Goal: Task Accomplishment & Management: Manage account settings

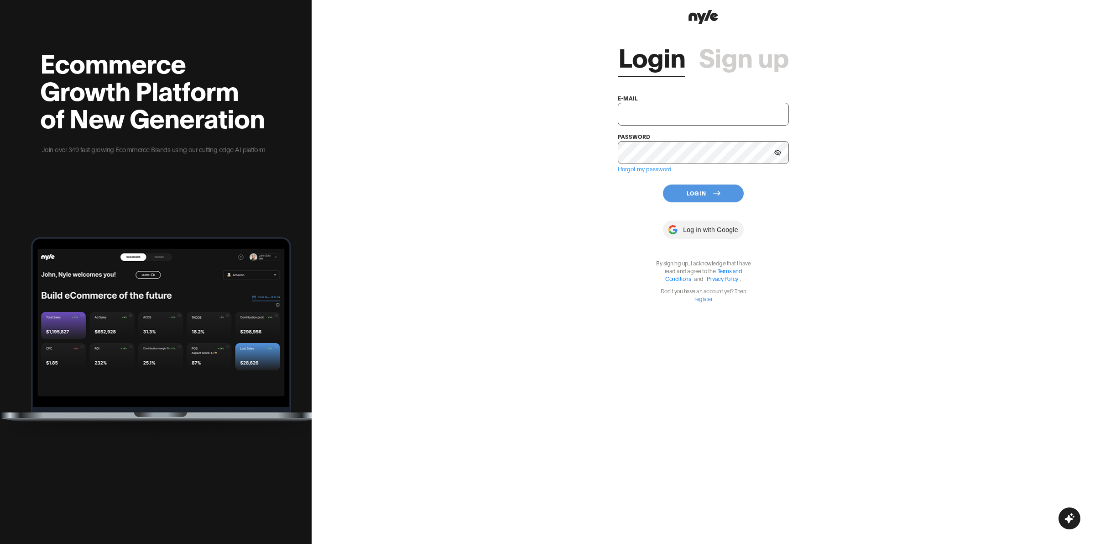
click at [775, 64] on link "Sign up" at bounding box center [744, 55] width 90 height 27
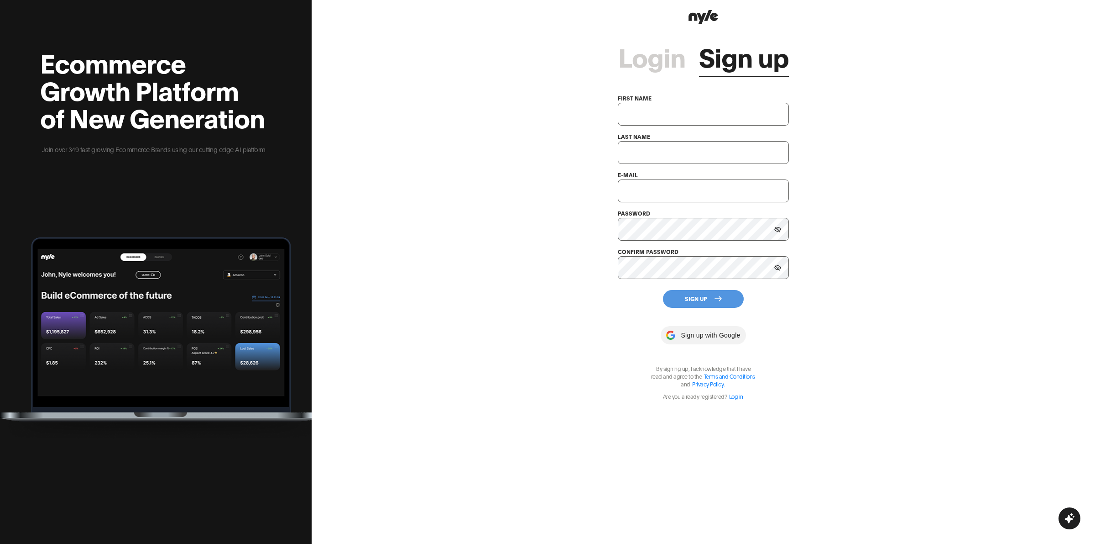
click at [657, 63] on link "Login" at bounding box center [651, 55] width 67 height 27
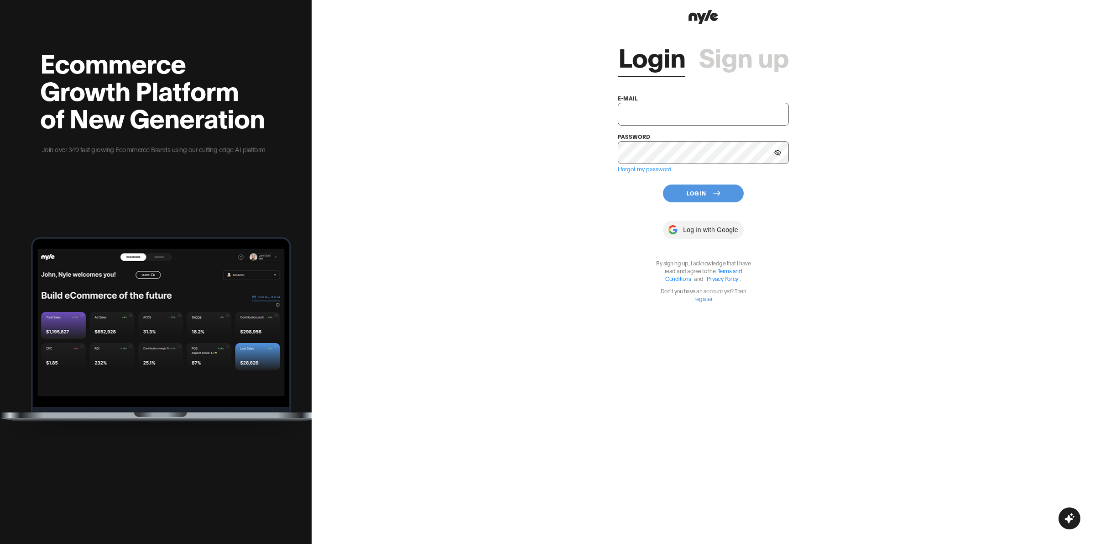
click at [752, 62] on link "Sign up" at bounding box center [744, 55] width 90 height 27
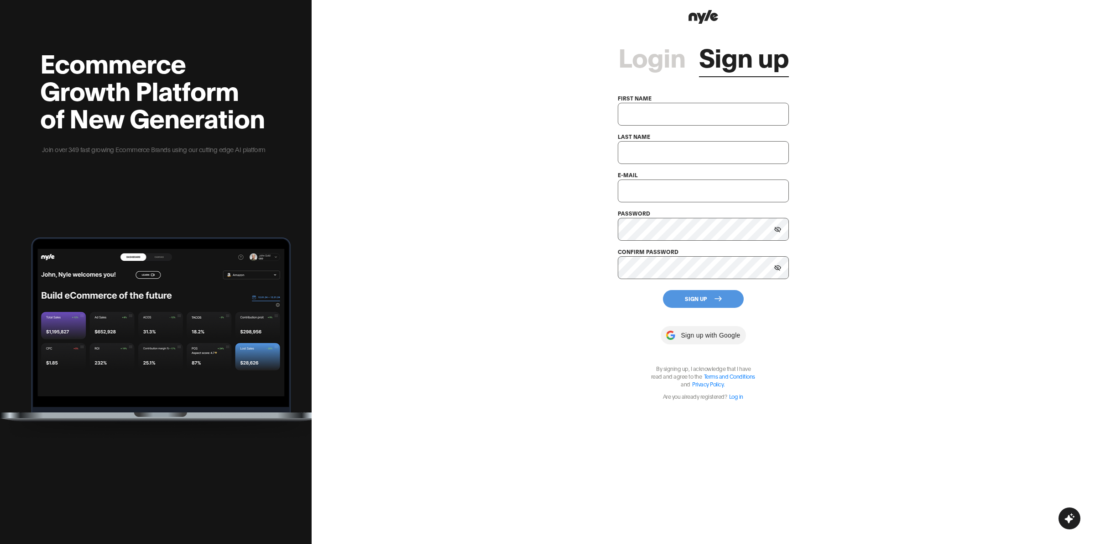
click at [658, 55] on link "Login" at bounding box center [651, 55] width 67 height 27
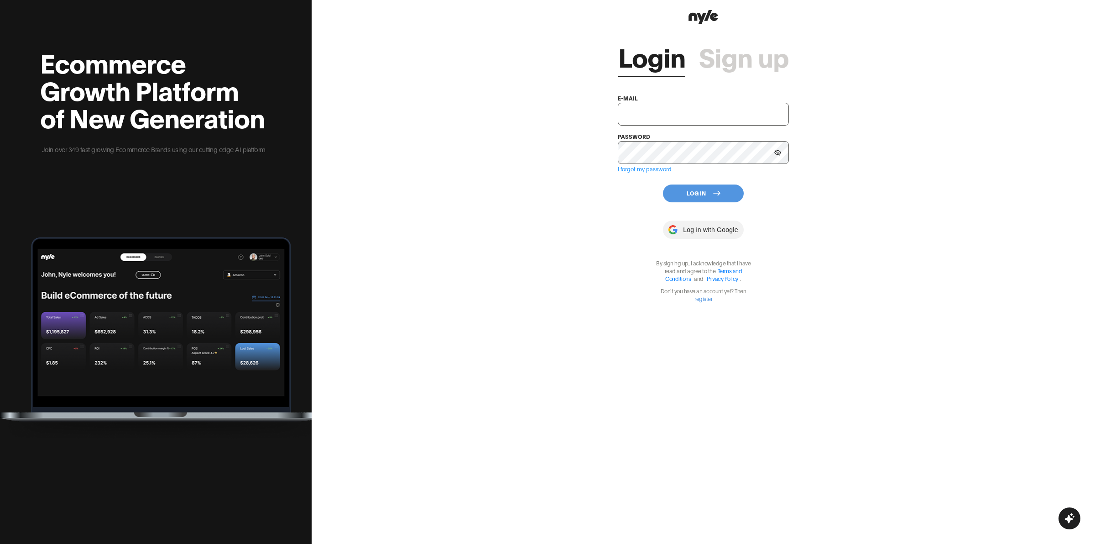
click at [728, 56] on link "Sign up" at bounding box center [744, 55] width 90 height 27
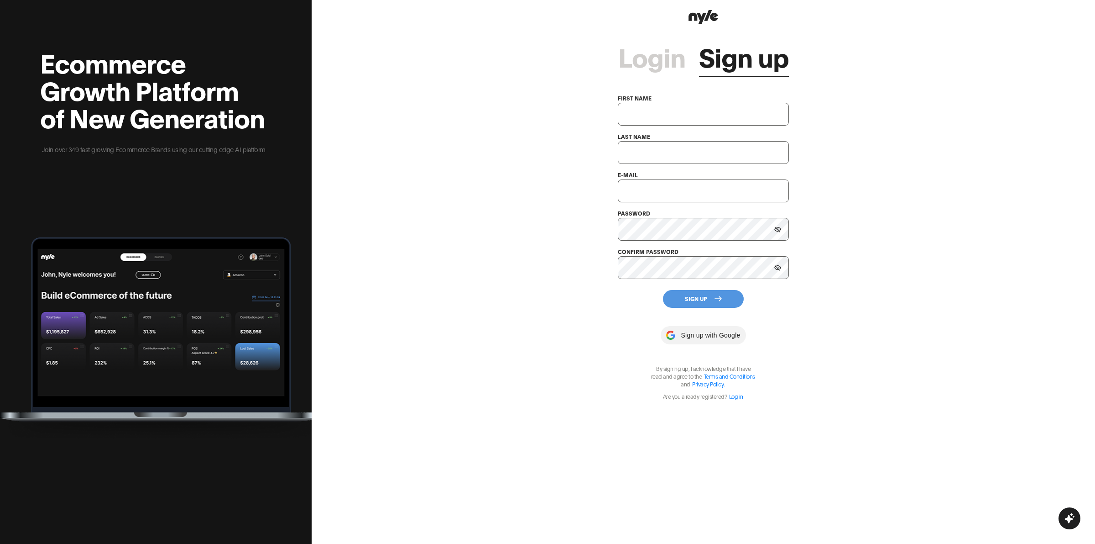
click at [642, 58] on link "Login" at bounding box center [651, 55] width 67 height 27
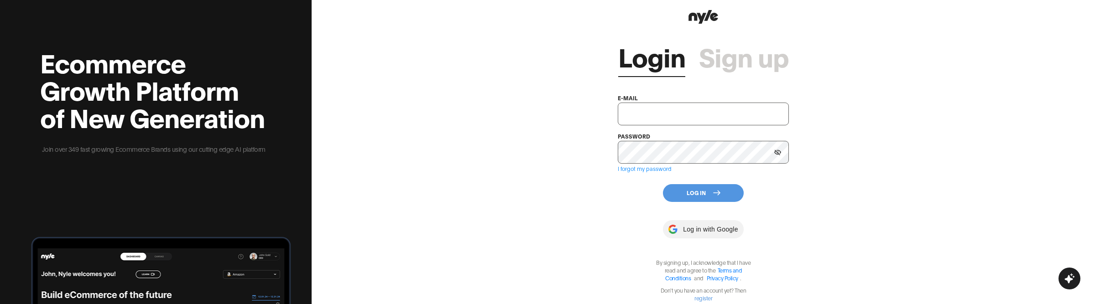
click at [740, 66] on link "Sign up" at bounding box center [744, 55] width 90 height 27
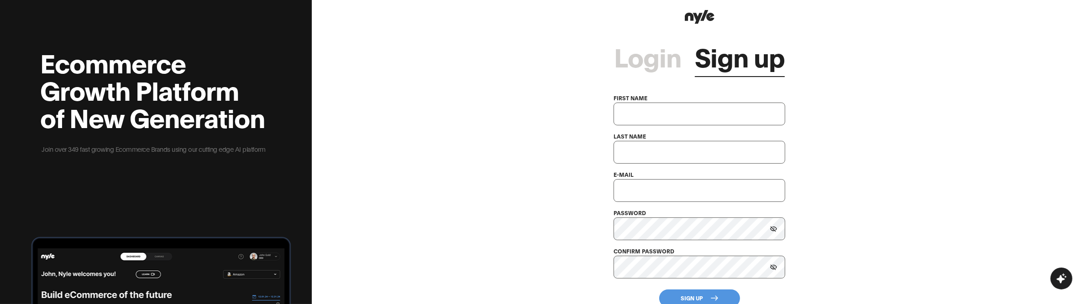
click at [649, 65] on link "Login" at bounding box center [647, 55] width 67 height 27
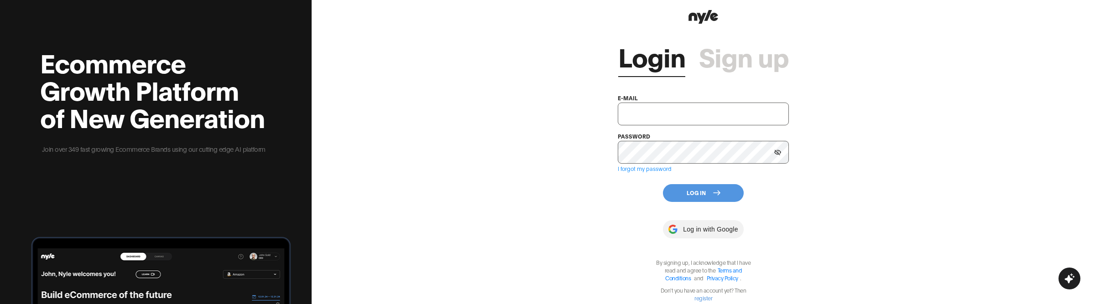
click at [713, 64] on link "Sign up" at bounding box center [744, 55] width 90 height 27
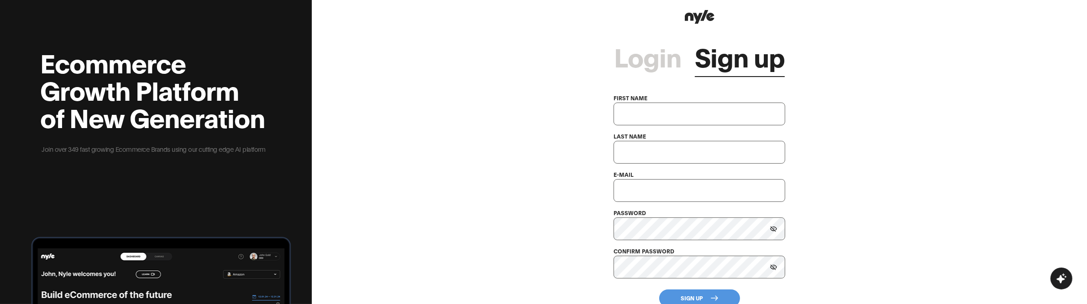
click at [637, 67] on link "Login" at bounding box center [647, 55] width 67 height 27
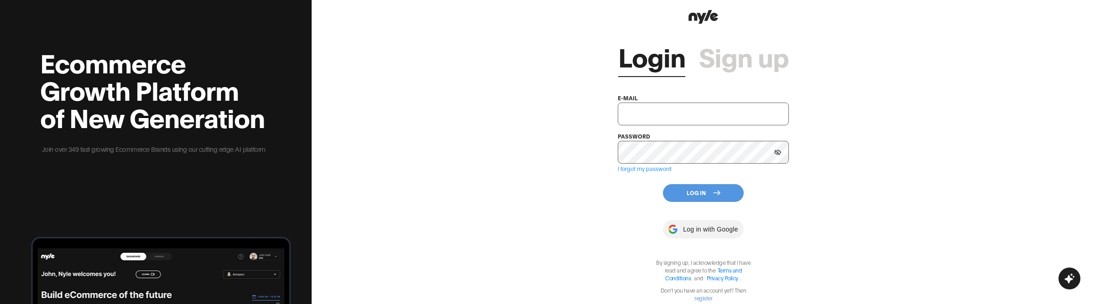
click at [744, 58] on link "Sign up" at bounding box center [744, 55] width 90 height 27
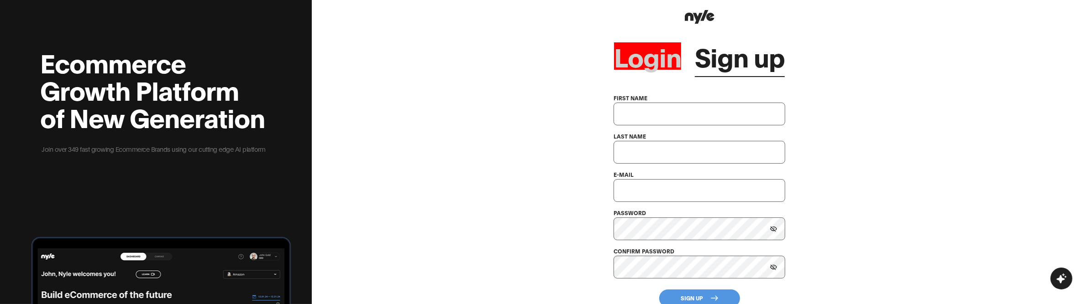
click at [652, 48] on link "Login" at bounding box center [647, 55] width 67 height 27
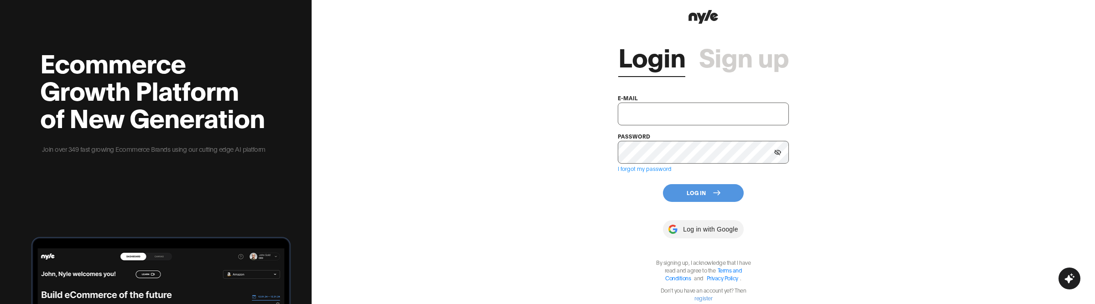
click at [737, 60] on link "Sign up" at bounding box center [744, 55] width 90 height 27
click at [707, 54] on link "Sign up" at bounding box center [744, 55] width 90 height 27
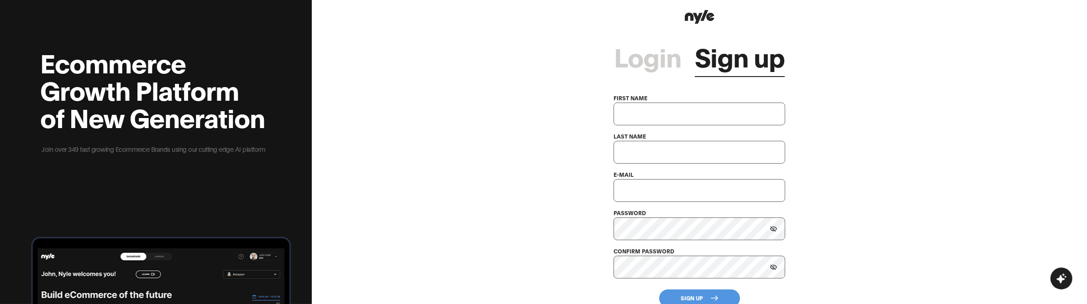
click at [632, 55] on link "Login" at bounding box center [647, 55] width 67 height 27
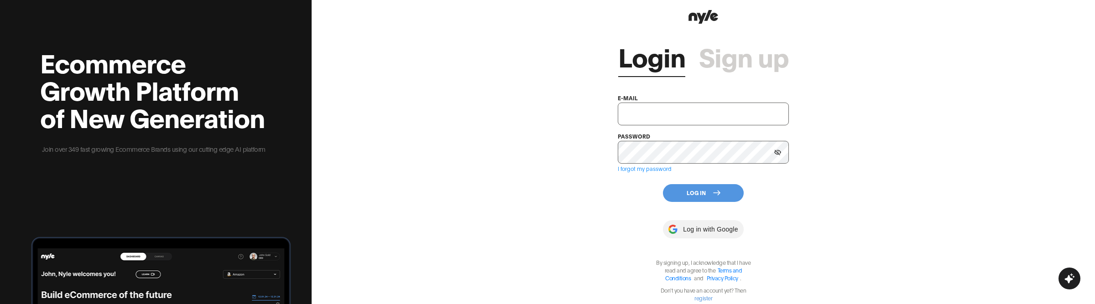
click at [371, 164] on div "Login Sign up e-mail password I forgot my password Log In Log in with Google By…" at bounding box center [704, 152] width 784 height 304
click at [1067, 279] on icon "button" at bounding box center [1070, 279] width 10 height 10
click at [1067, 279] on icon "button" at bounding box center [1069, 278] width 11 height 11
click at [763, 55] on link "Sign up" at bounding box center [744, 55] width 90 height 27
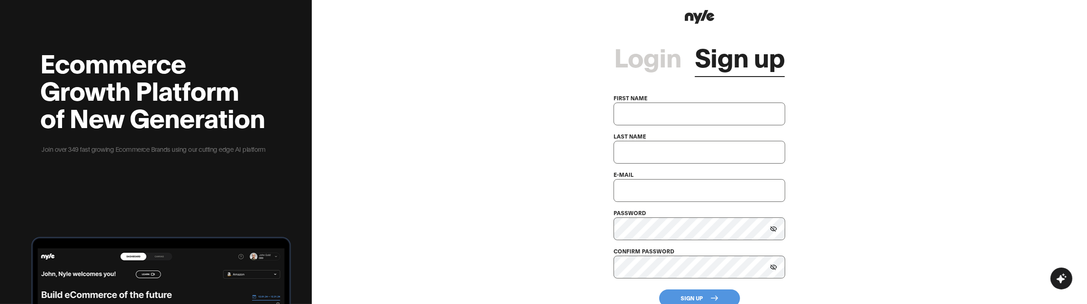
click at [671, 55] on link "Login" at bounding box center [647, 55] width 67 height 27
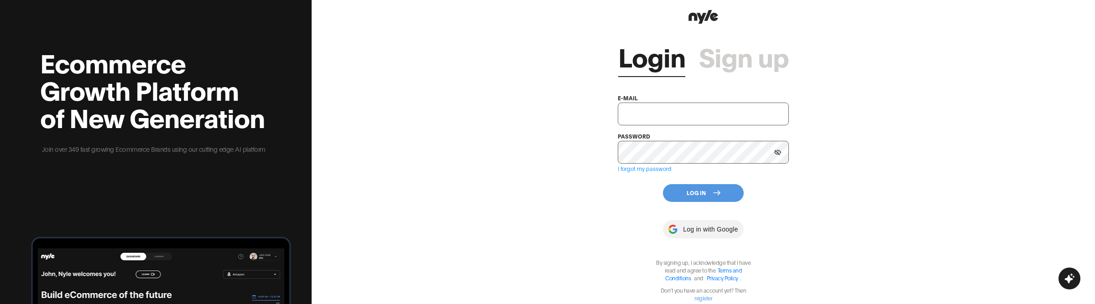
click at [656, 173] on div "I forgot my password" at bounding box center [703, 169] width 171 height 9
click at [656, 170] on link "I forgot my password" at bounding box center [645, 168] width 54 height 7
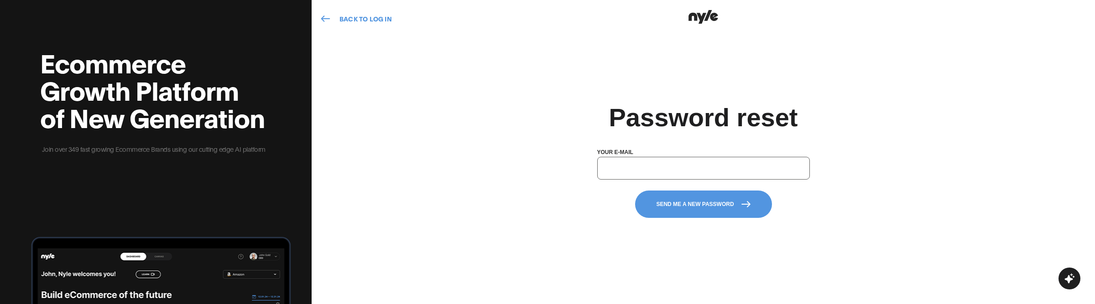
click at [366, 21] on link "back to log in" at bounding box center [356, 18] width 71 height 9
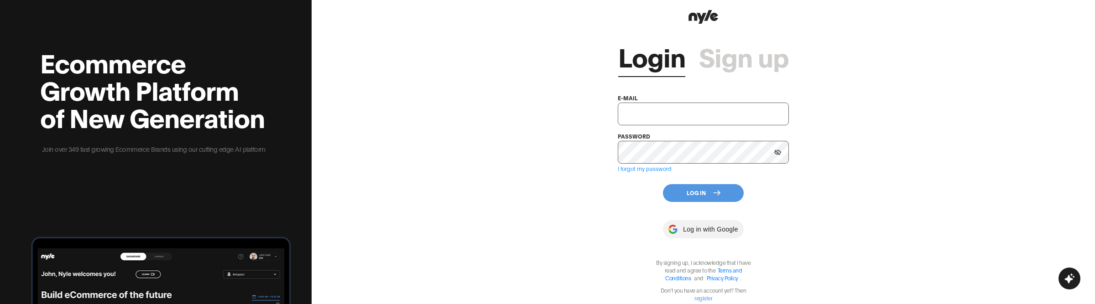
click at [197, 61] on h2 "Ecommerce Growth Platform of New Generation" at bounding box center [153, 89] width 227 height 82
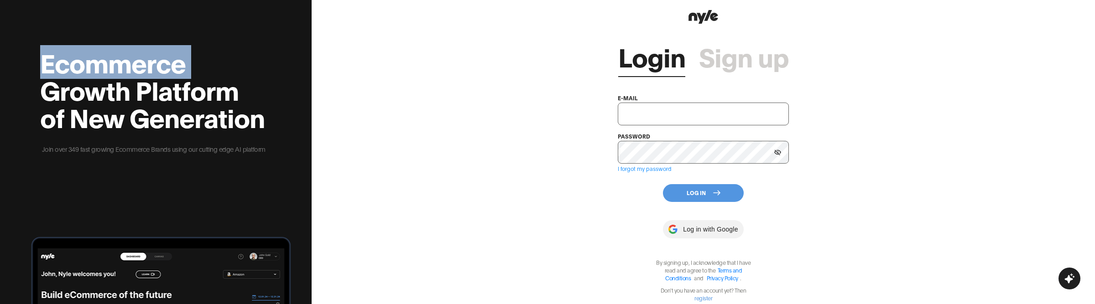
click at [197, 61] on h2 "Ecommerce Growth Platform of New Generation" at bounding box center [153, 89] width 227 height 82
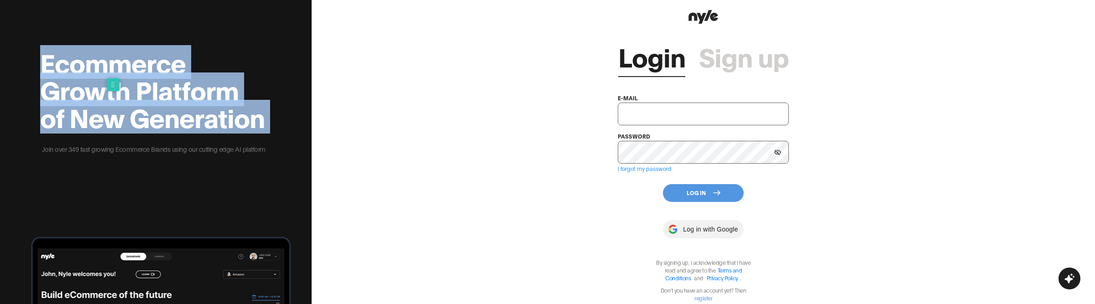
click at [197, 61] on h2 "Ecommerce Growth Platform of New Generation" at bounding box center [153, 89] width 227 height 82
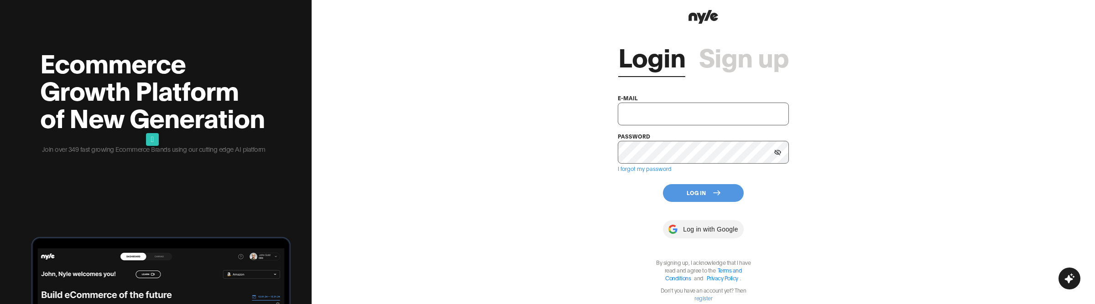
click at [312, 71] on div "Login Sign up e-mail password I forgot my password Log In Log in with Google By…" at bounding box center [704, 152] width 784 height 304
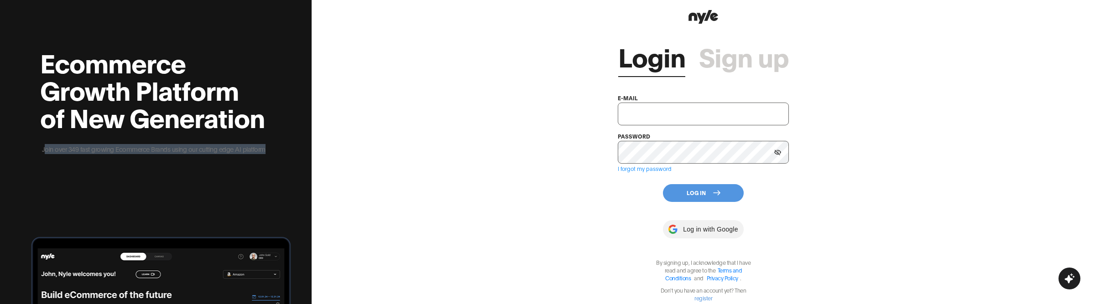
drag, startPoint x: 44, startPoint y: 147, endPoint x: 291, endPoint y: 146, distance: 246.5
click at [291, 146] on div "Ecommerce Growth Platform of New Generation Join over 349 fast growing Ecommerc…" at bounding box center [156, 152] width 312 height 304
